Goal: Obtain resource: Obtain resource

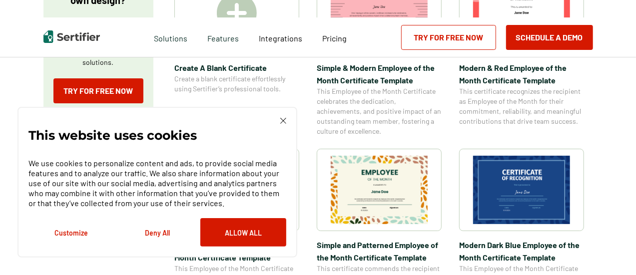
click at [287, 124] on div "This website uses cookies We use cookies to personalize content and ads, to pro…" at bounding box center [157, 182] width 280 height 151
click at [282, 120] on img at bounding box center [283, 121] width 6 height 6
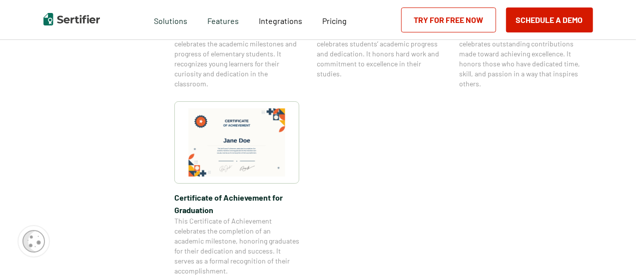
scroll to position [899, 0]
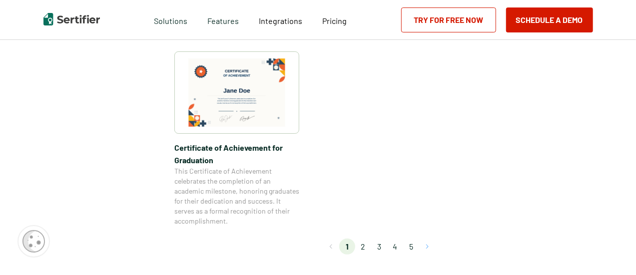
click at [425, 250] on button "Go to next page" at bounding box center [427, 247] width 16 height 16
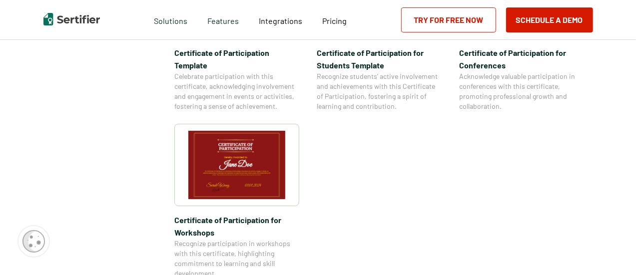
scroll to position [949, 0]
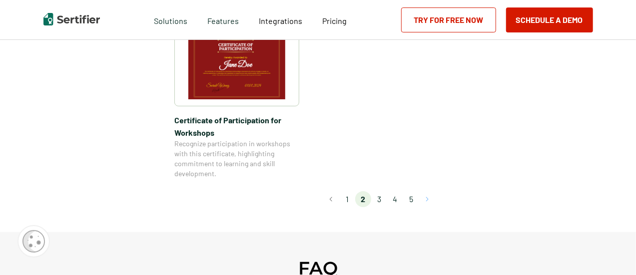
click at [434, 191] on button "Go to next page" at bounding box center [427, 199] width 16 height 16
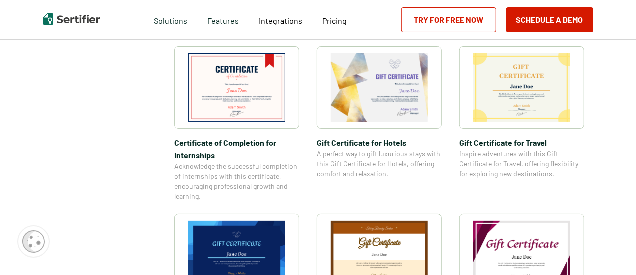
scroll to position [449, 0]
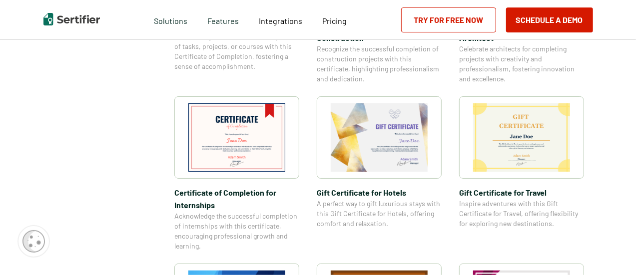
click at [548, 136] on img at bounding box center [521, 137] width 97 height 68
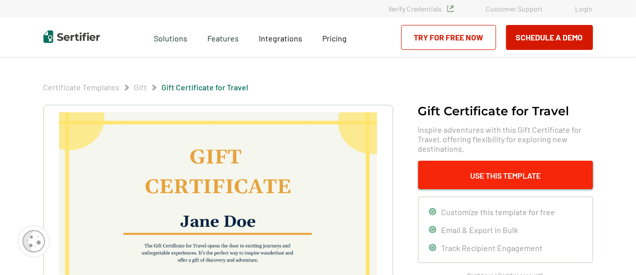
click at [493, 173] on button "Use This Template" at bounding box center [505, 175] width 175 height 28
